Goal: Information Seeking & Learning: Learn about a topic

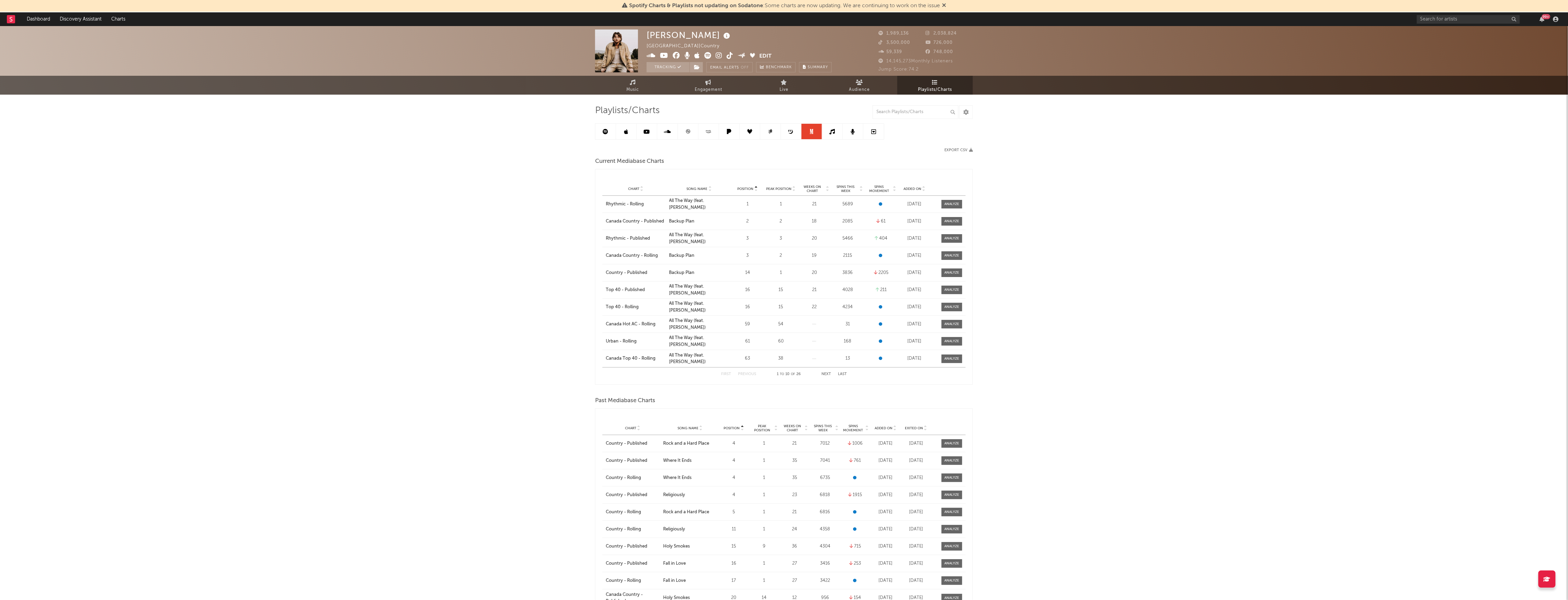
click at [691, 132] on link at bounding box center [688, 132] width 21 height 15
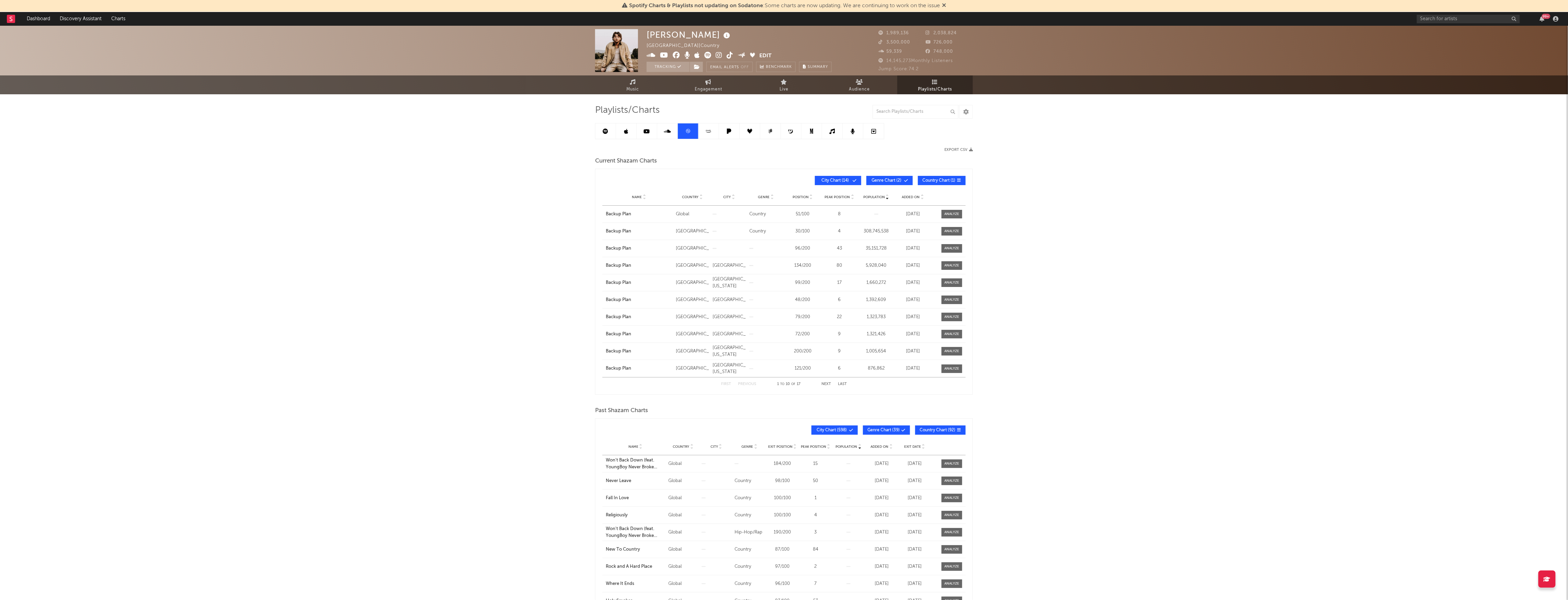
click at [883, 180] on span "Genre Chart ( 2 )" at bounding box center [886, 181] width 32 height 4
click at [842, 180] on span "City Chart ( 14 )" at bounding box center [835, 181] width 32 height 4
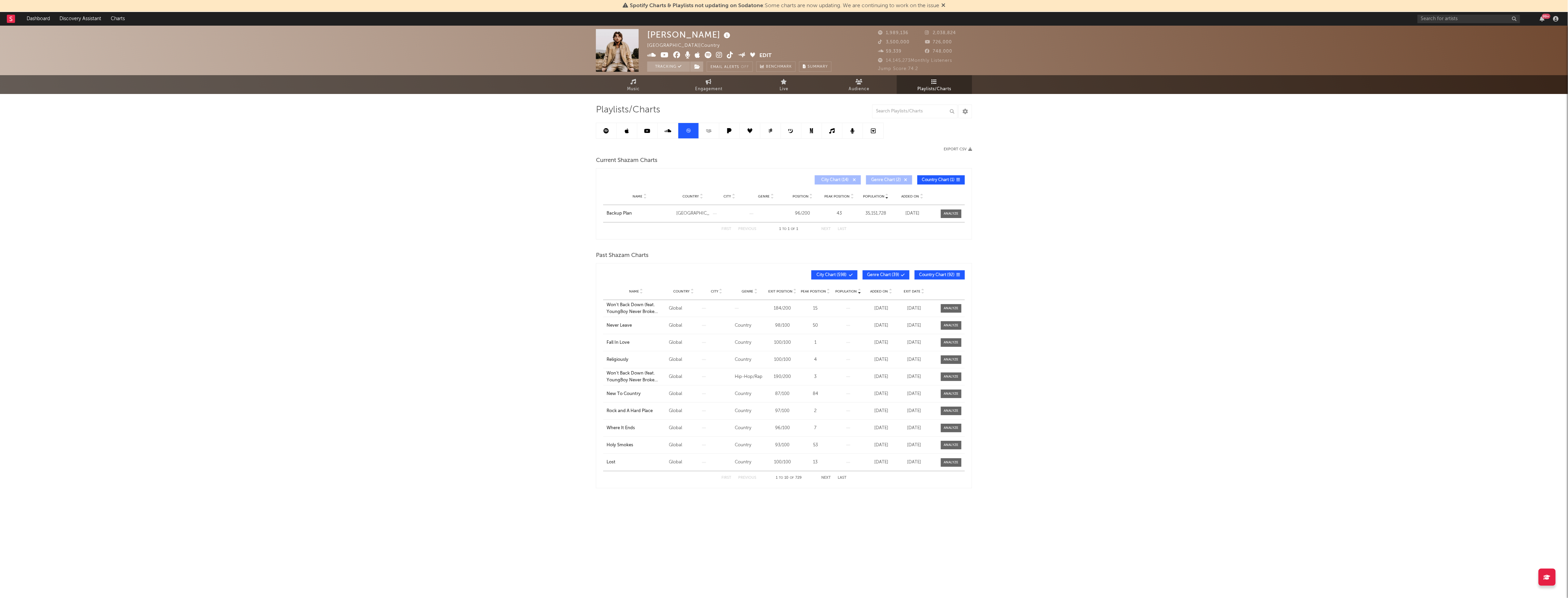
click at [951, 218] on div "Name Backup Plan Country [GEOGRAPHIC_DATA] Genre Position 96 / 200 Peak Positio…" at bounding box center [784, 213] width 362 height 17
click at [951, 211] on div at bounding box center [950, 213] width 14 height 5
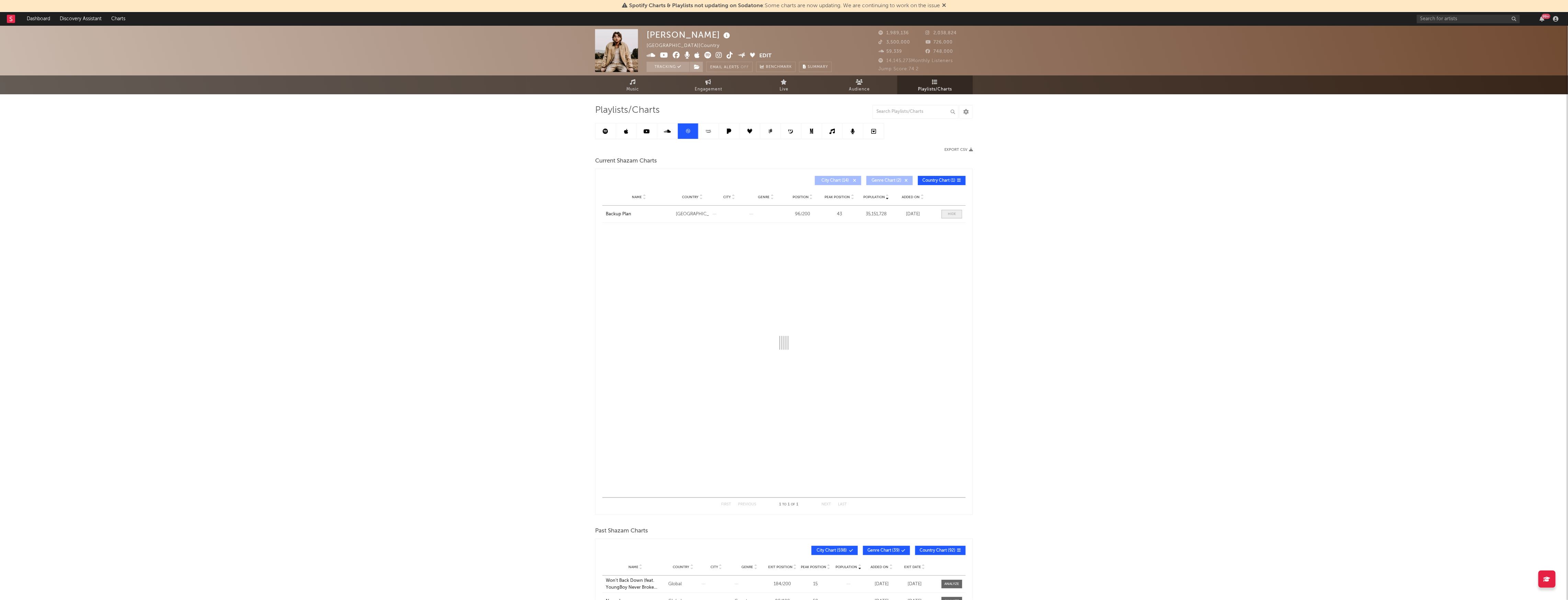
select select "All"
select select "3m"
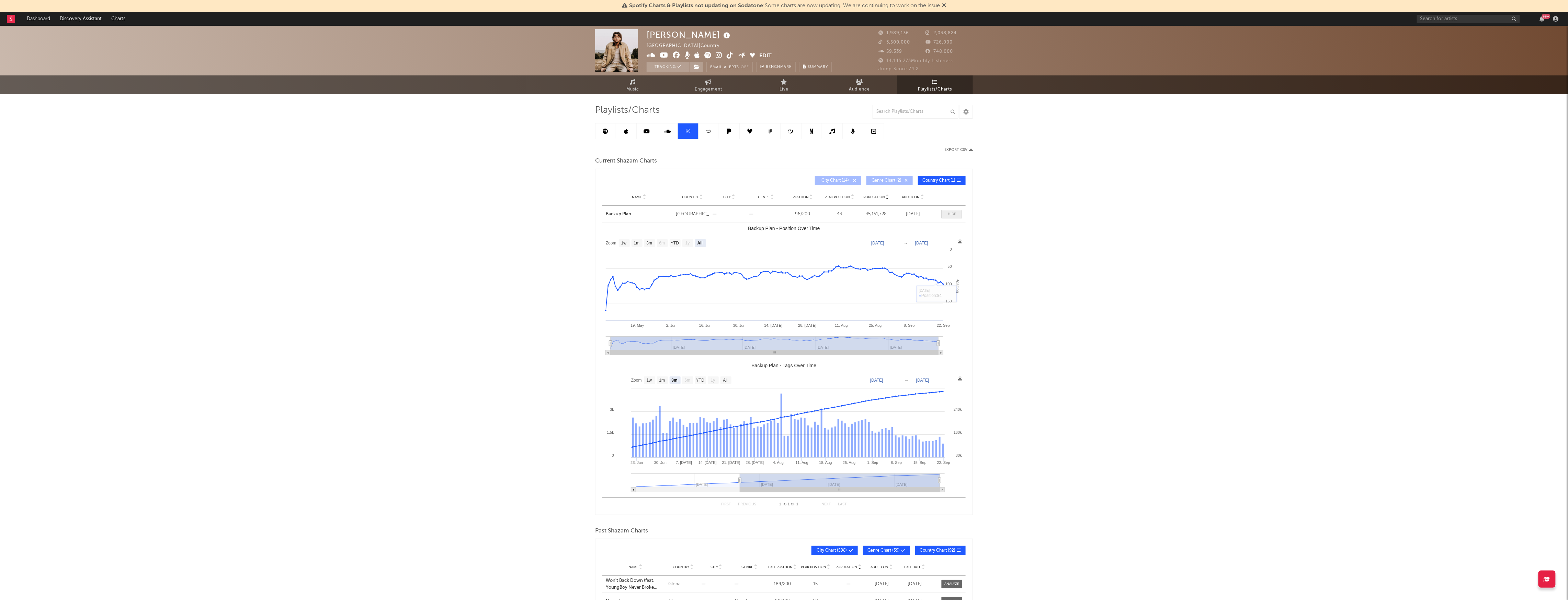
click at [950, 212] on div at bounding box center [951, 214] width 9 height 5
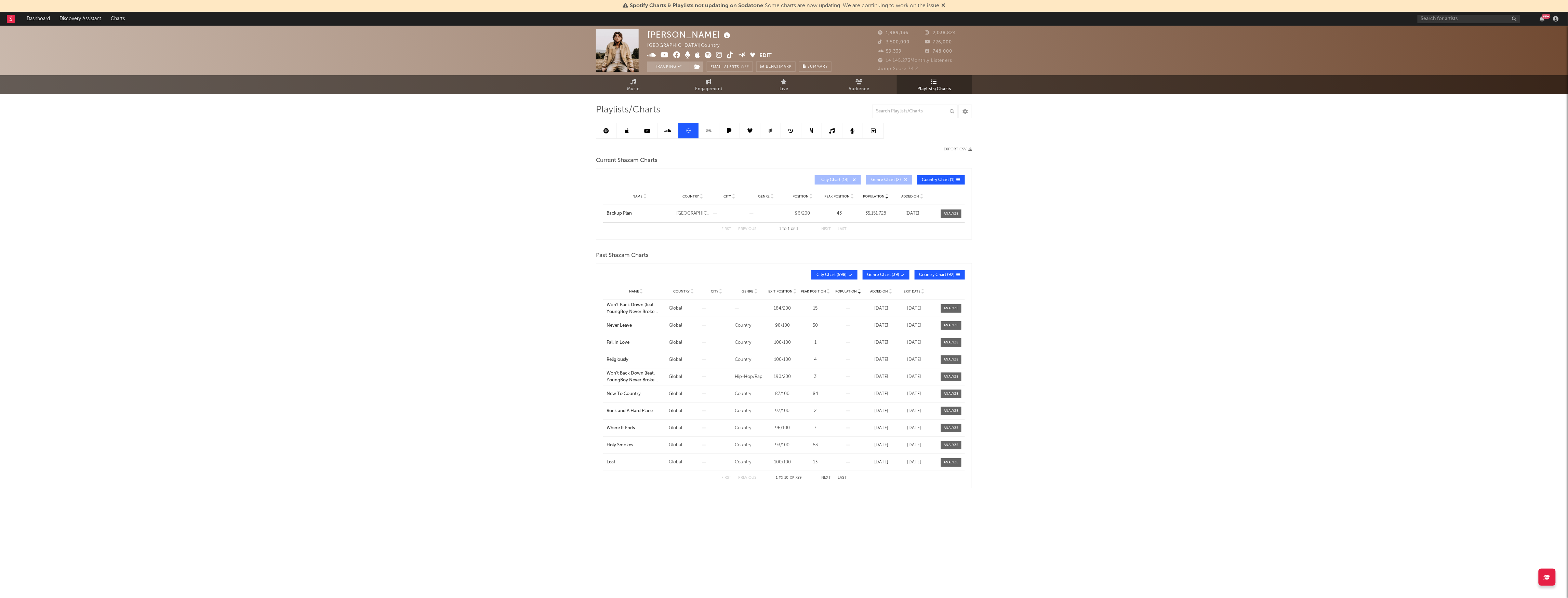
click at [930, 184] on button "Country Chart ( 1 )" at bounding box center [941, 180] width 48 height 10
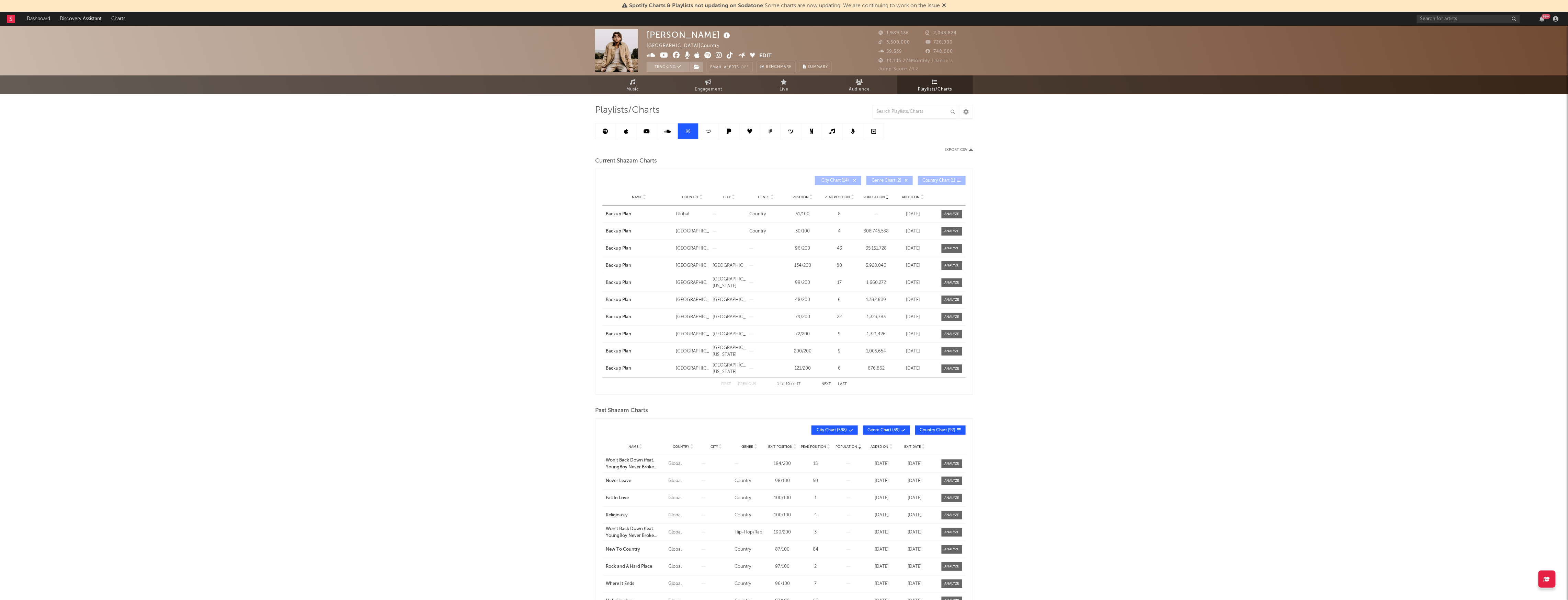
click at [876, 167] on div "Current Shazam Charts Population Name Country City Genre Position Peak Position…" at bounding box center [783, 275] width 378 height 240
click at [838, 182] on span "City Chart ( 14 )" at bounding box center [835, 181] width 32 height 4
click at [639, 197] on span "Name" at bounding box center [637, 197] width 10 height 4
click at [602, 130] on link at bounding box center [606, 131] width 21 height 15
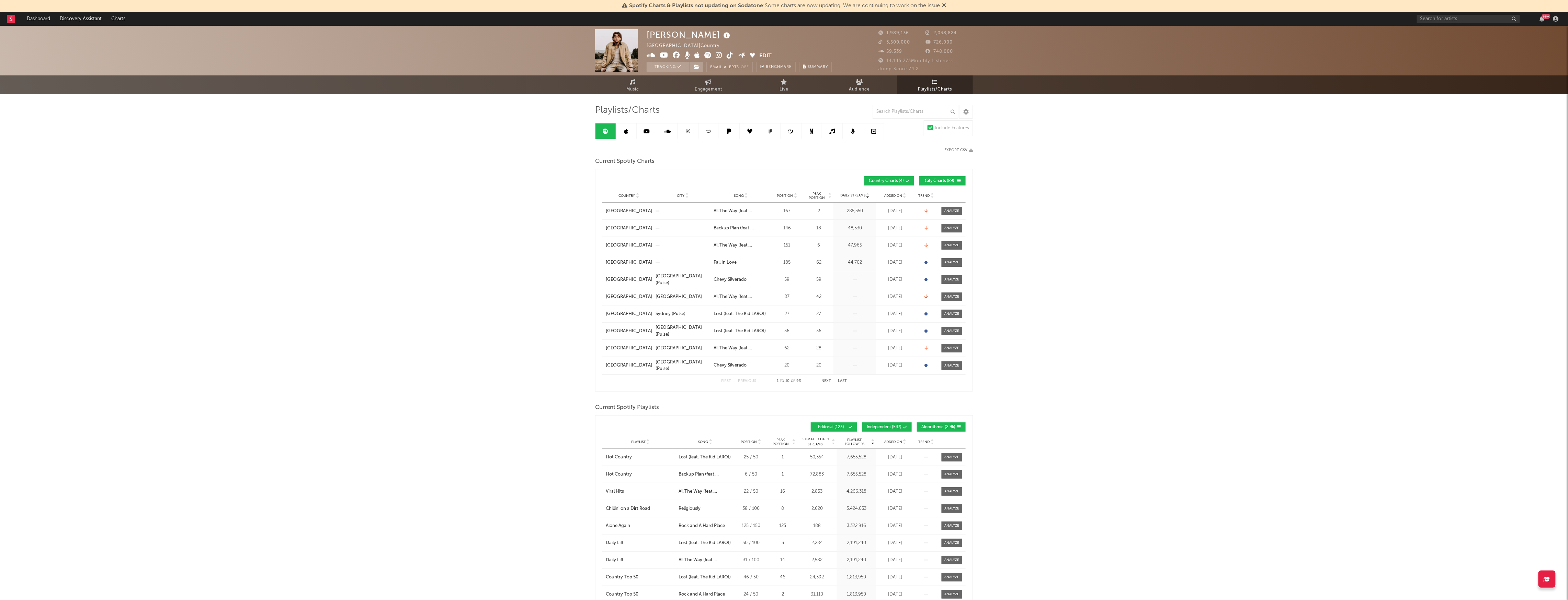
click at [892, 110] on input "text" at bounding box center [915, 112] width 86 height 13
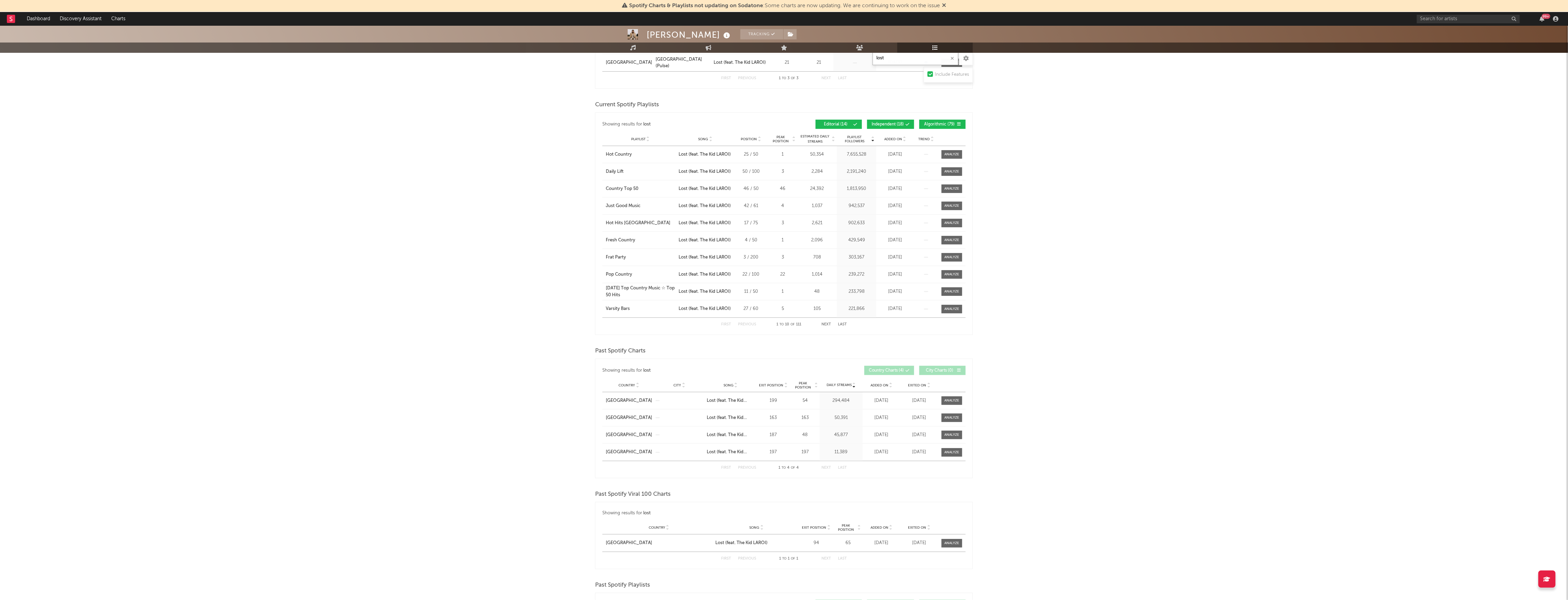
scroll to position [412, 0]
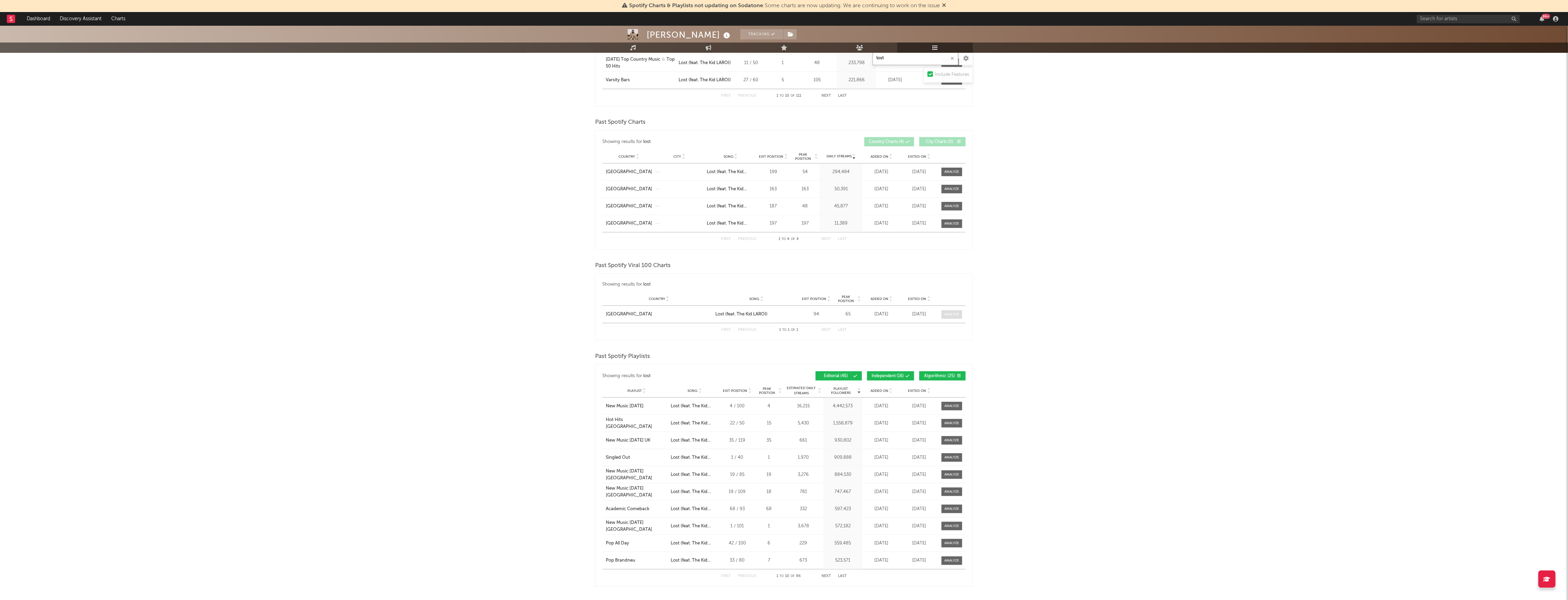
type input "lost"
click at [947, 315] on div at bounding box center [951, 314] width 14 height 5
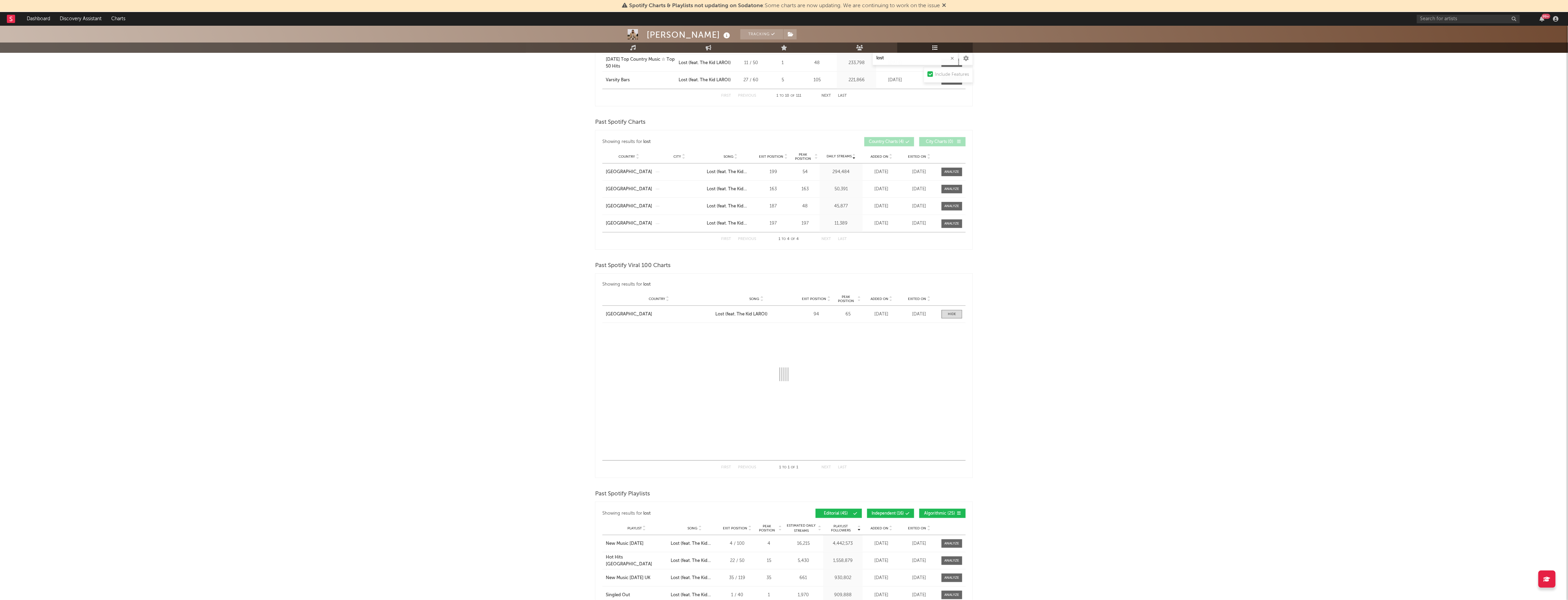
select select "1w"
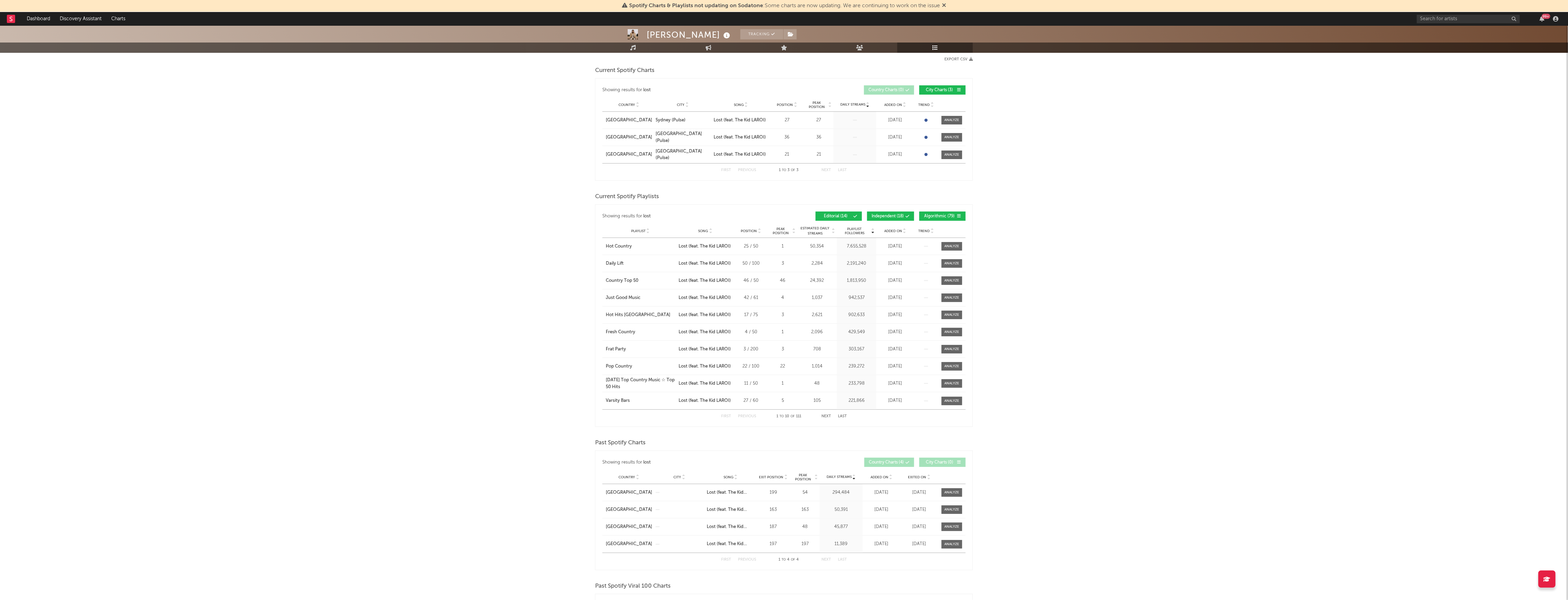
scroll to position [0, 0]
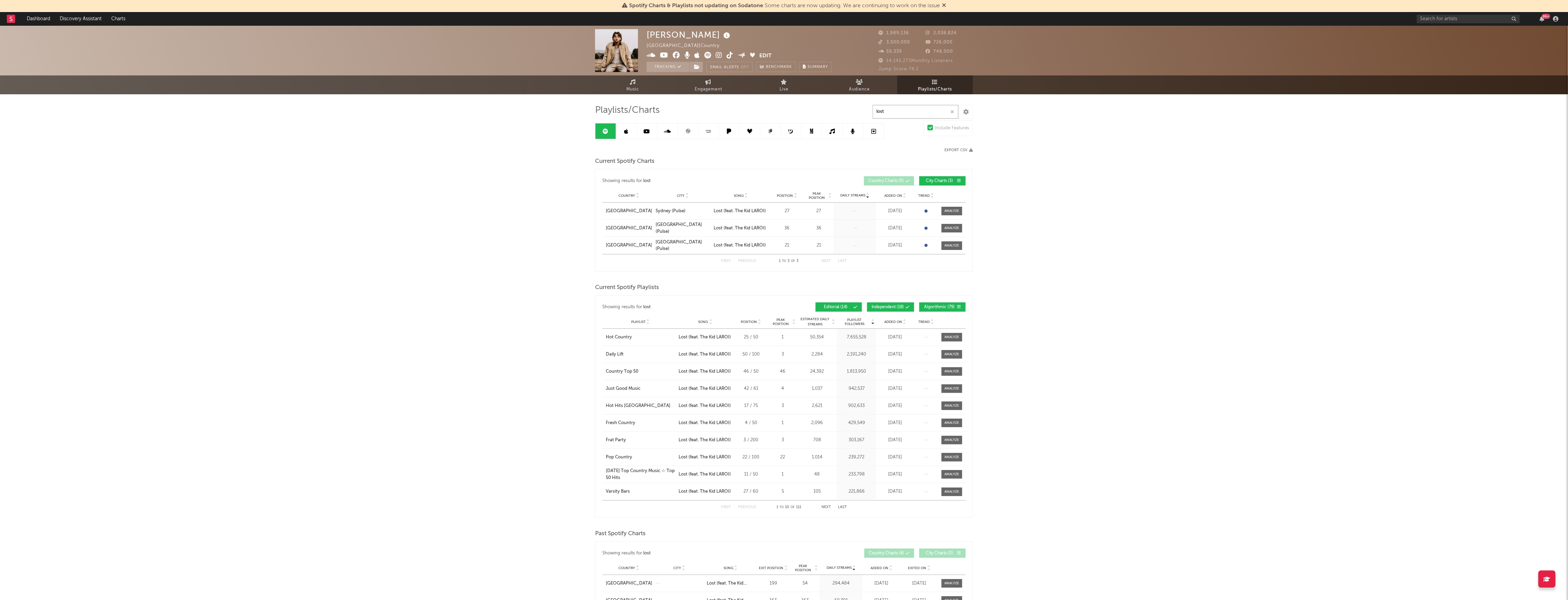
drag, startPoint x: 916, startPoint y: 106, endPoint x: 795, endPoint y: 103, distance: 121.0
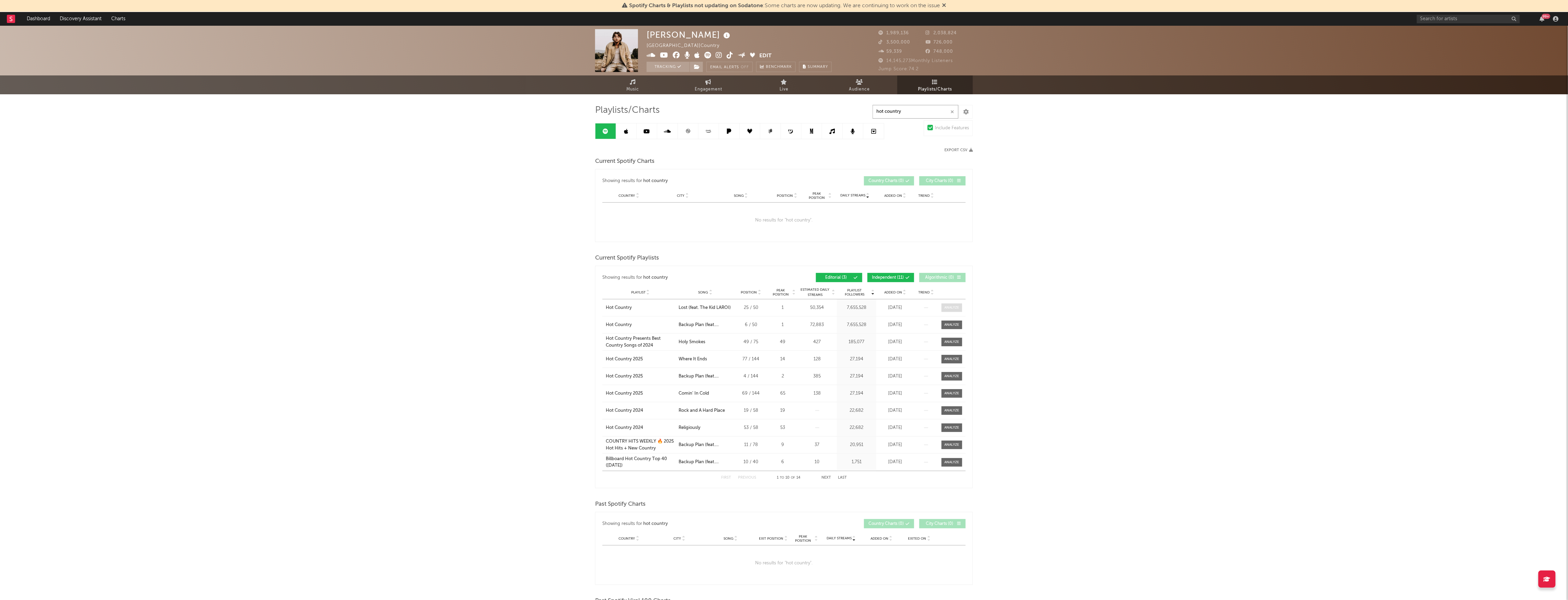
type input "hot country"
click at [952, 304] on span at bounding box center [952, 308] width 21 height 9
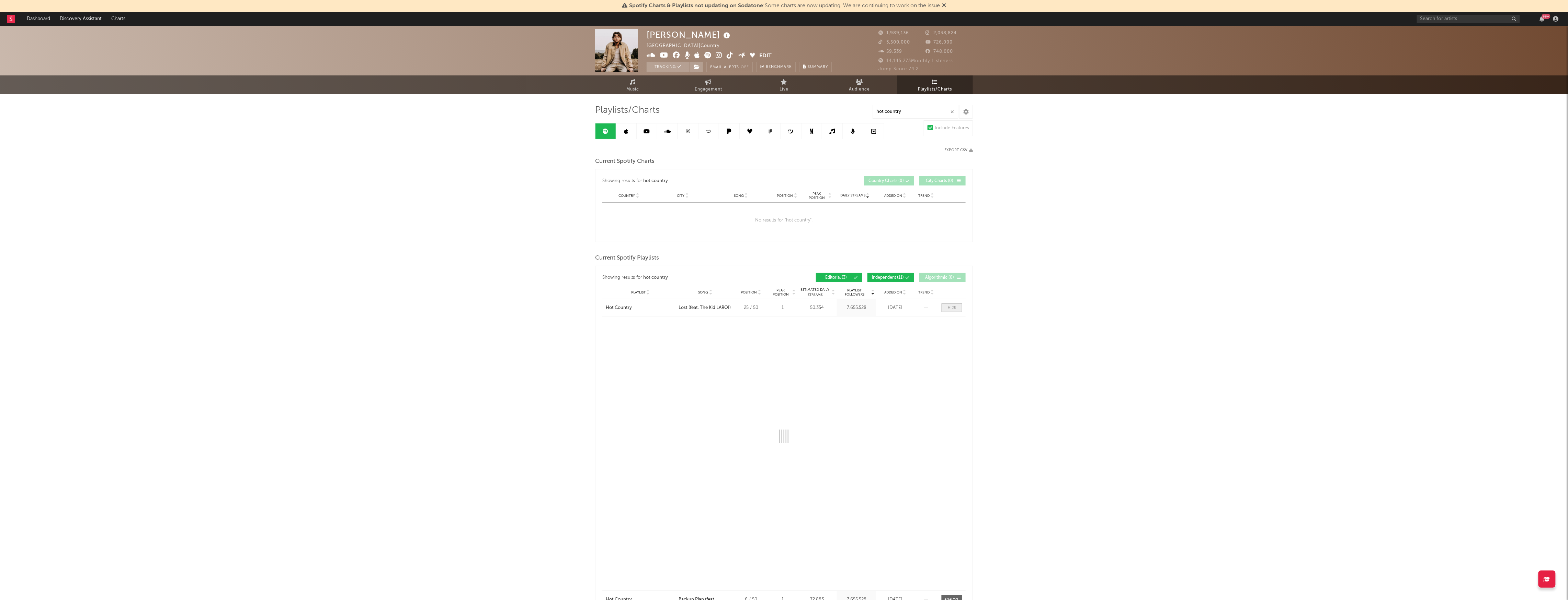
select select "1w"
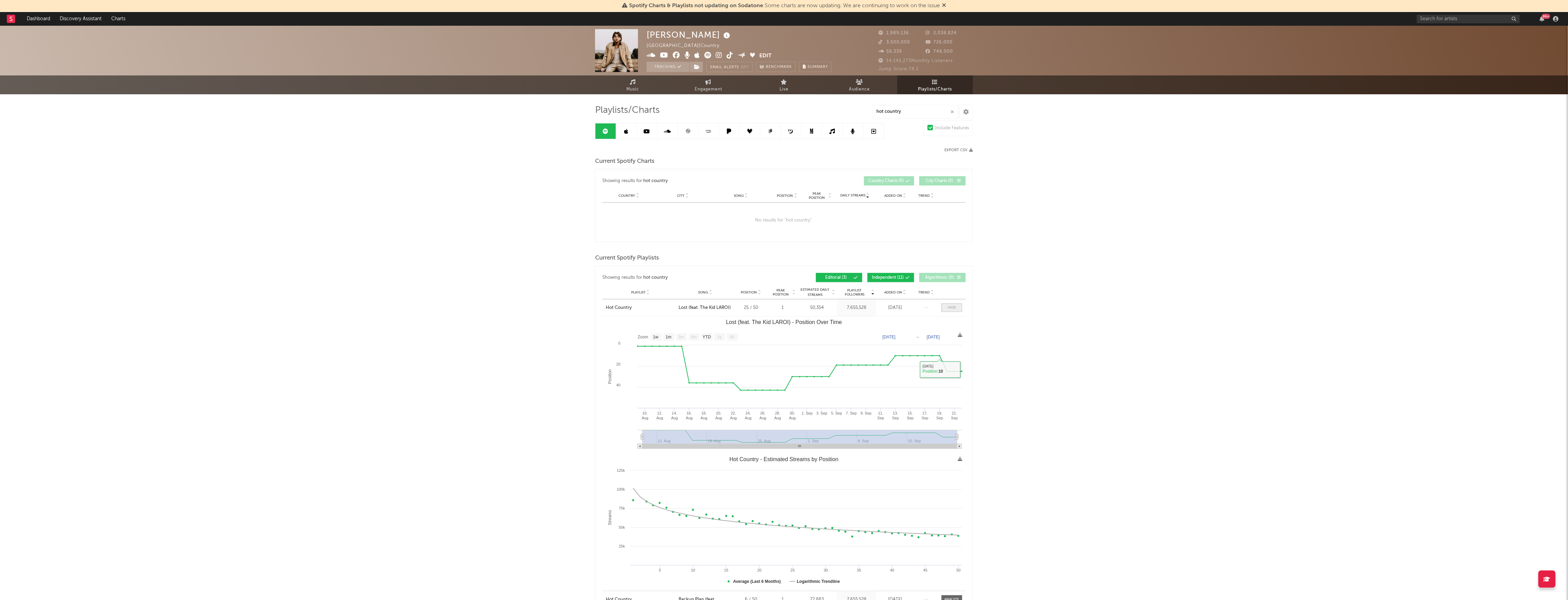
click at [956, 305] on span at bounding box center [952, 308] width 21 height 9
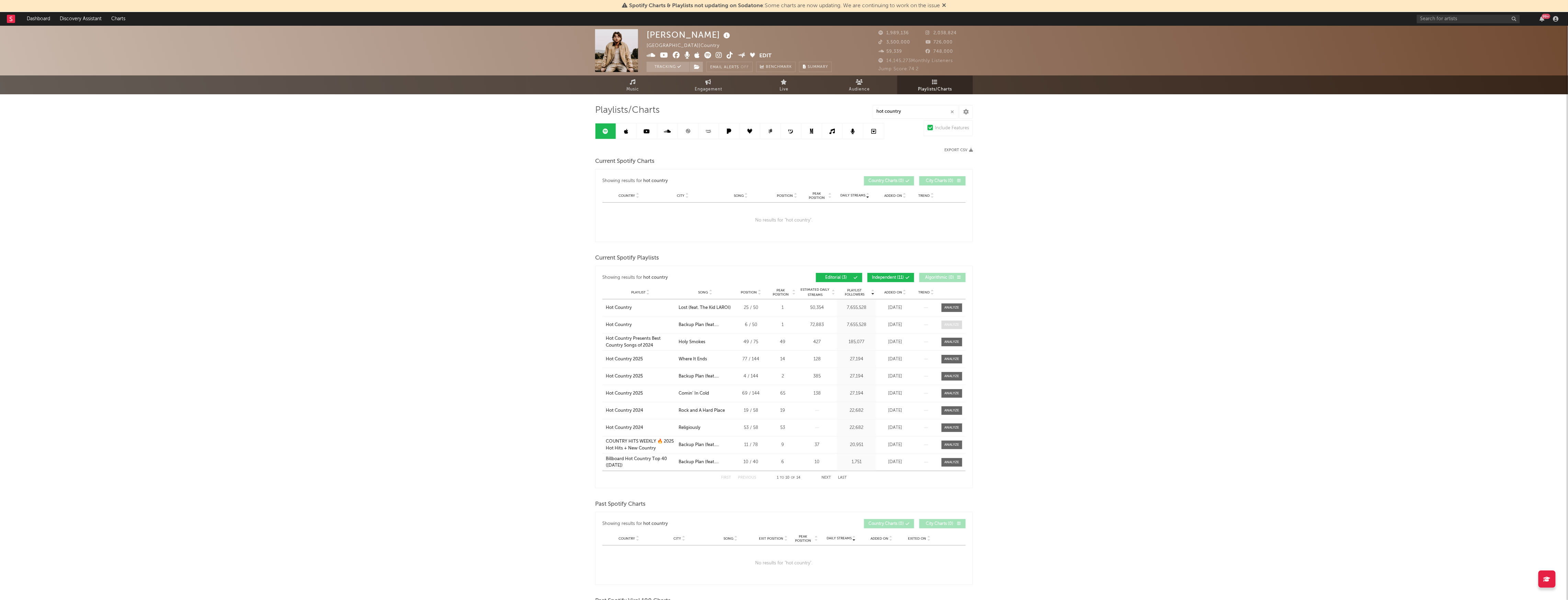
click at [948, 328] on span at bounding box center [952, 325] width 21 height 9
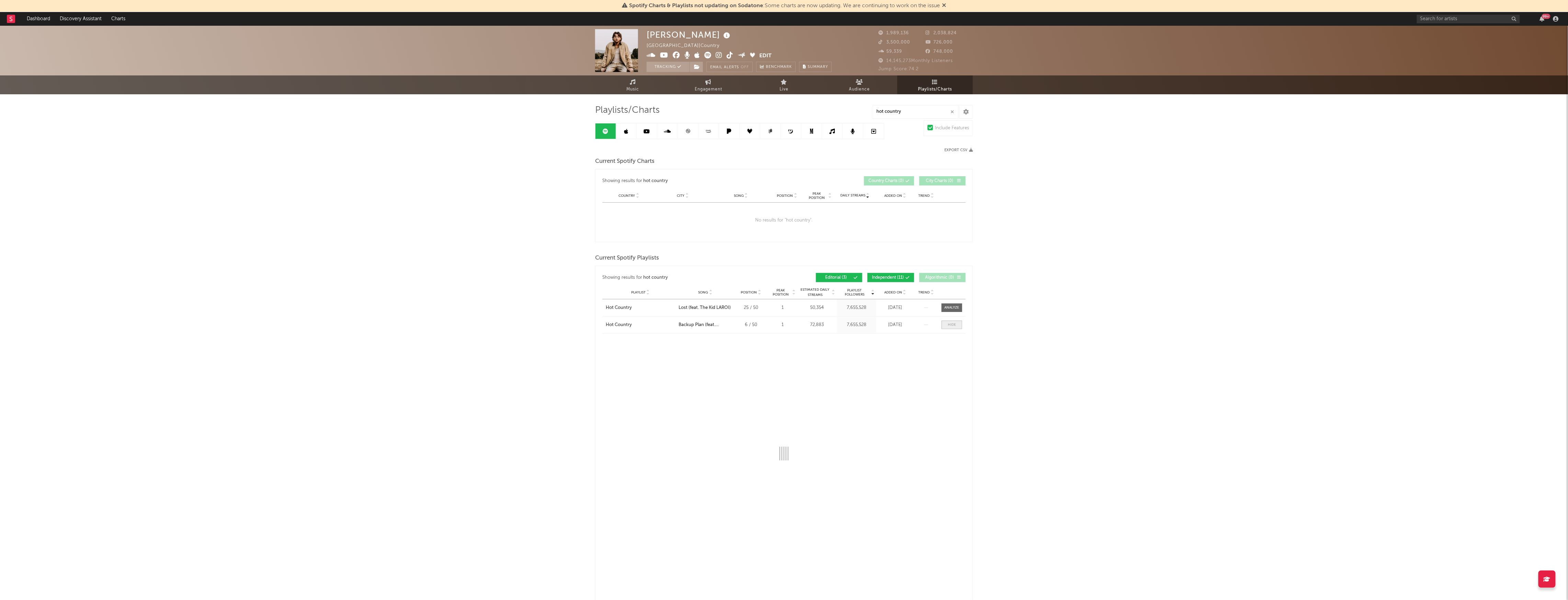
select select "1w"
